Goal: Use online tool/utility: Utilize a website feature to perform a specific function

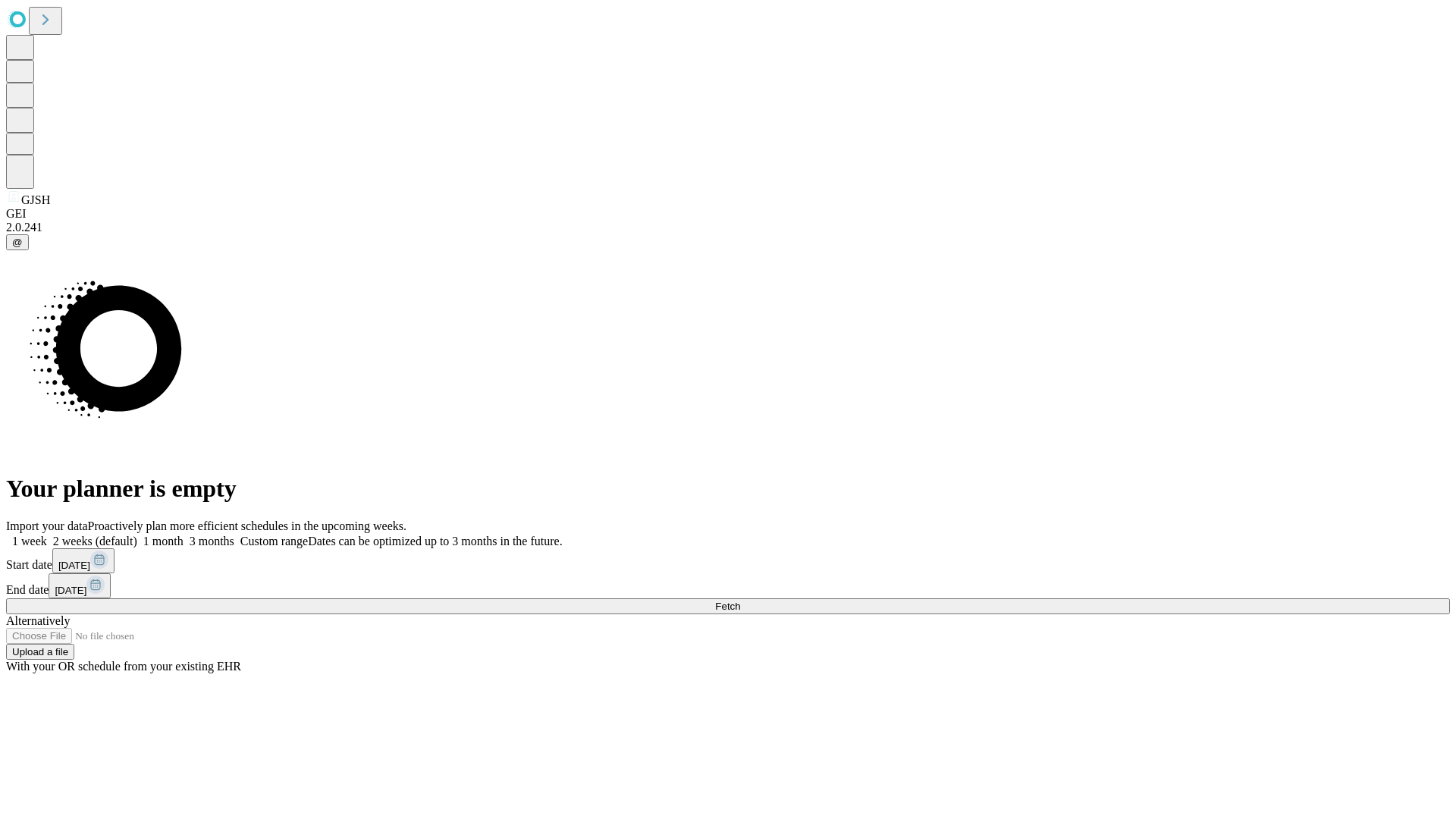
click at [740, 600] on span "Fetch" at bounding box center [728, 606] width 25 height 12
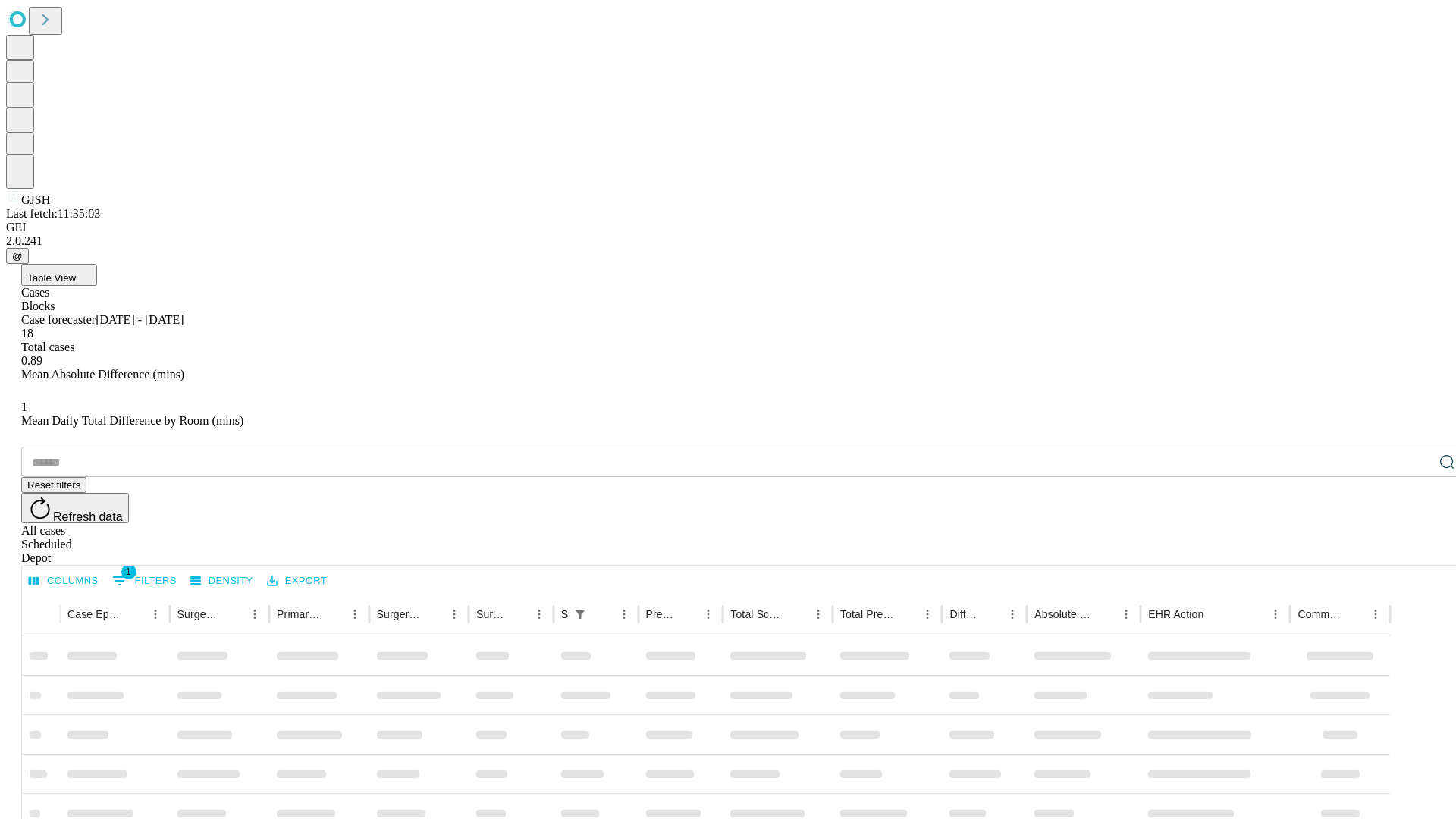
click at [76, 272] on span "Table View" at bounding box center [51, 277] width 48 height 12
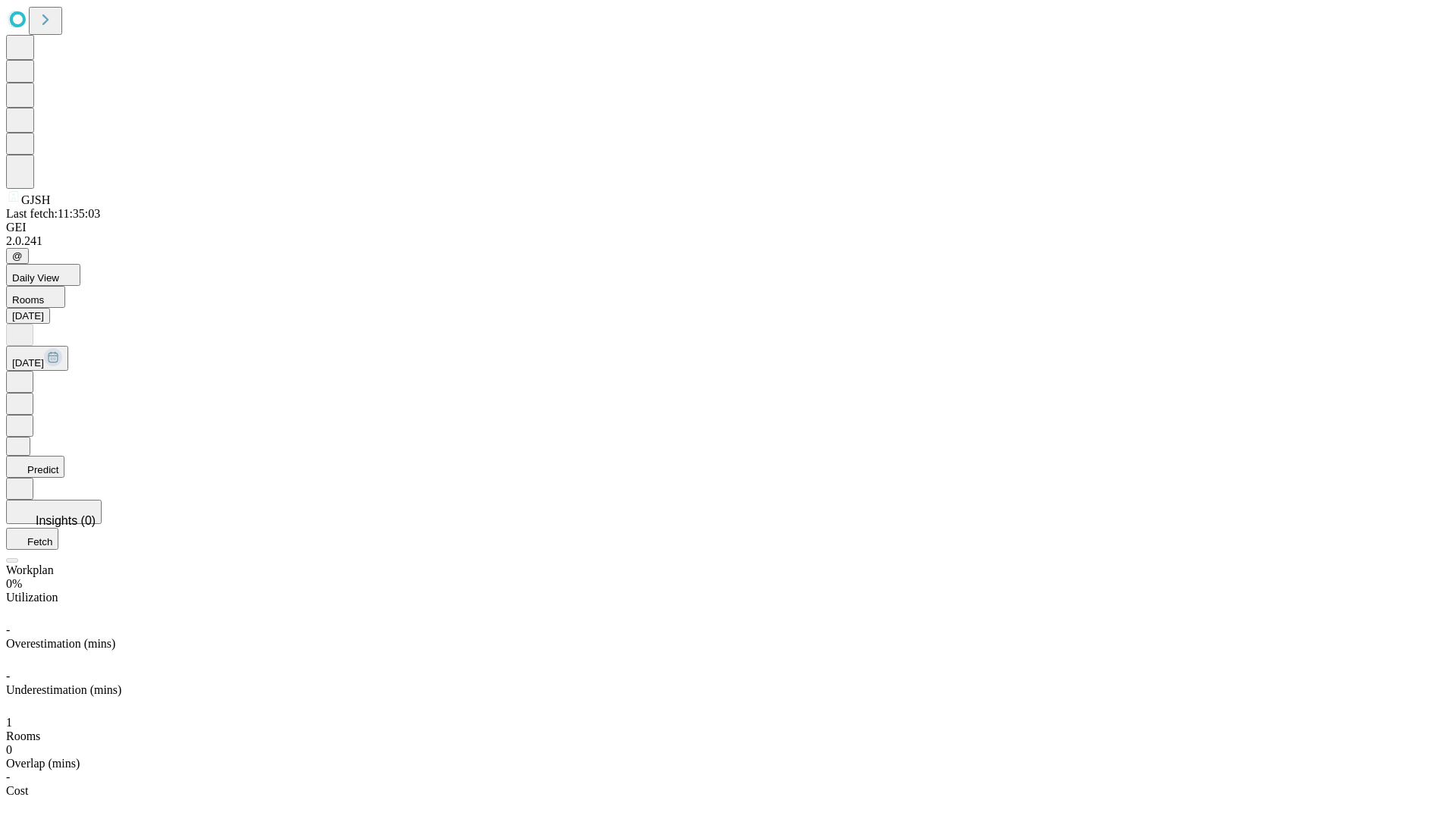
click at [65, 456] on button "Predict" at bounding box center [35, 466] width 58 height 22
